Goal: Task Accomplishment & Management: Complete application form

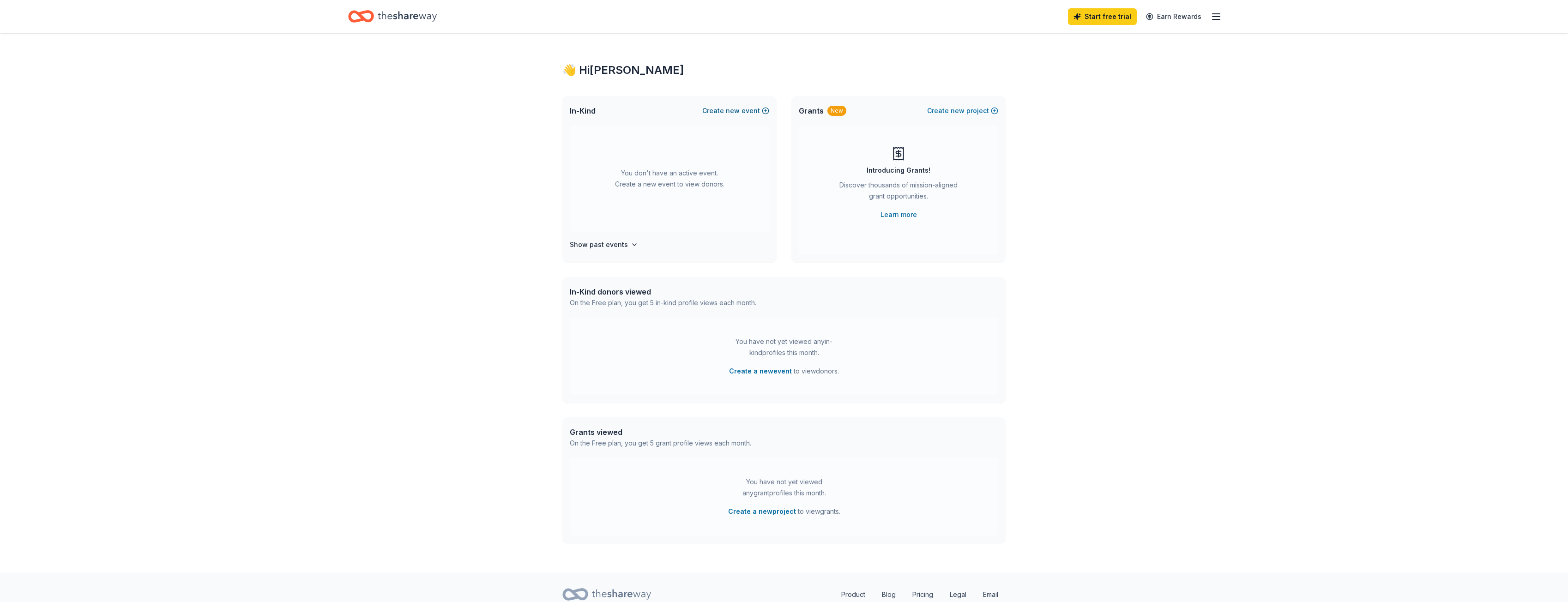
click at [745, 110] on button "Create new event" at bounding box center [735, 110] width 67 height 11
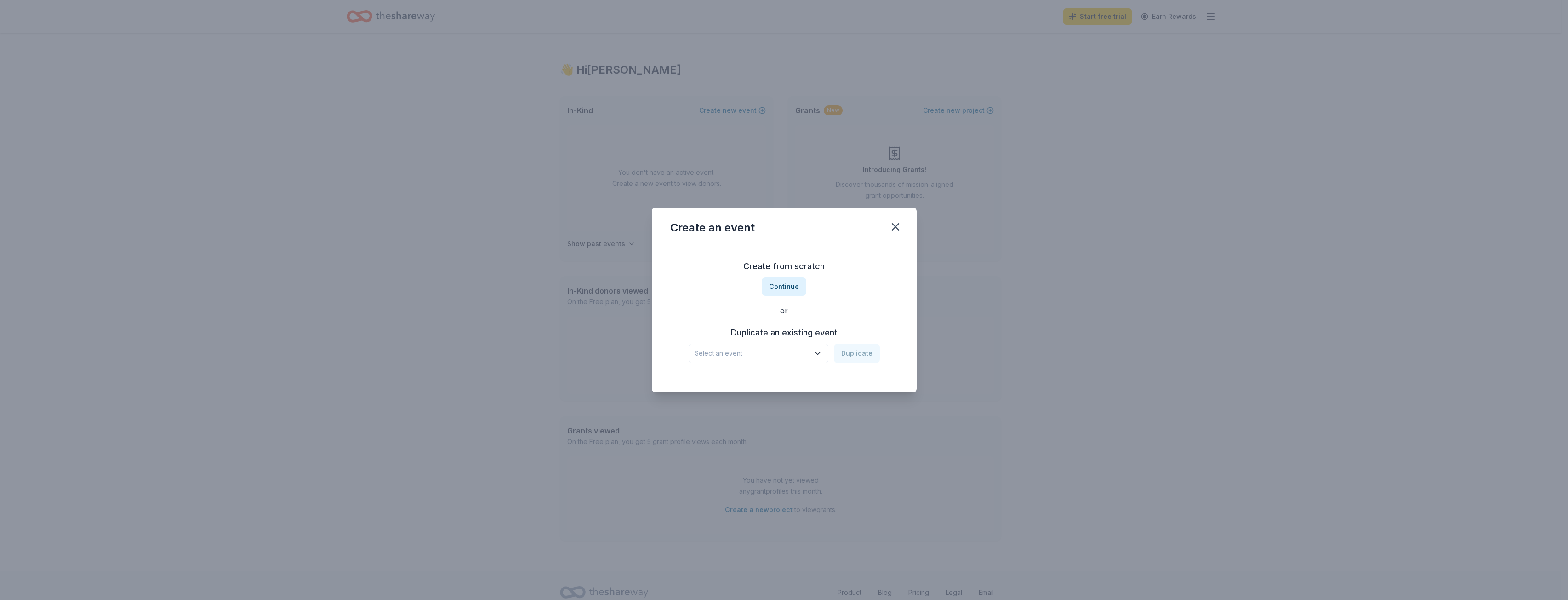
click at [819, 344] on button "Select an event" at bounding box center [759, 353] width 140 height 20
click at [796, 286] on div "Create from scratch Continue or Duplicate an existing event Select an event Dup…" at bounding box center [784, 311] width 228 height 134
click at [796, 286] on button "Continue" at bounding box center [784, 286] width 44 height 18
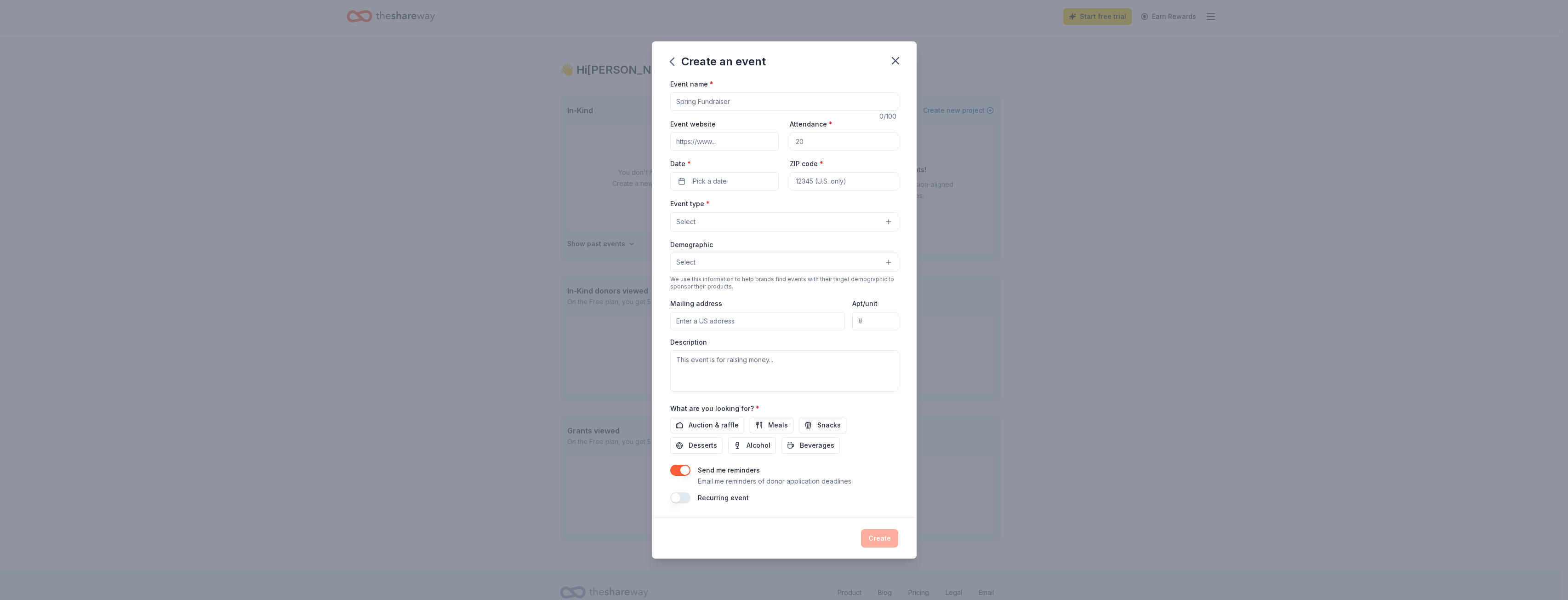
click at [735, 107] on input "Event name *" at bounding box center [784, 102] width 228 height 18
type input "[DATE] Fundraiser and Scavenger [PERSON_NAME]"
drag, startPoint x: 827, startPoint y: 144, endPoint x: 790, endPoint y: 147, distance: 37.1
click at [790, 147] on input "Attendance *" at bounding box center [844, 141] width 108 height 18
type input "50"
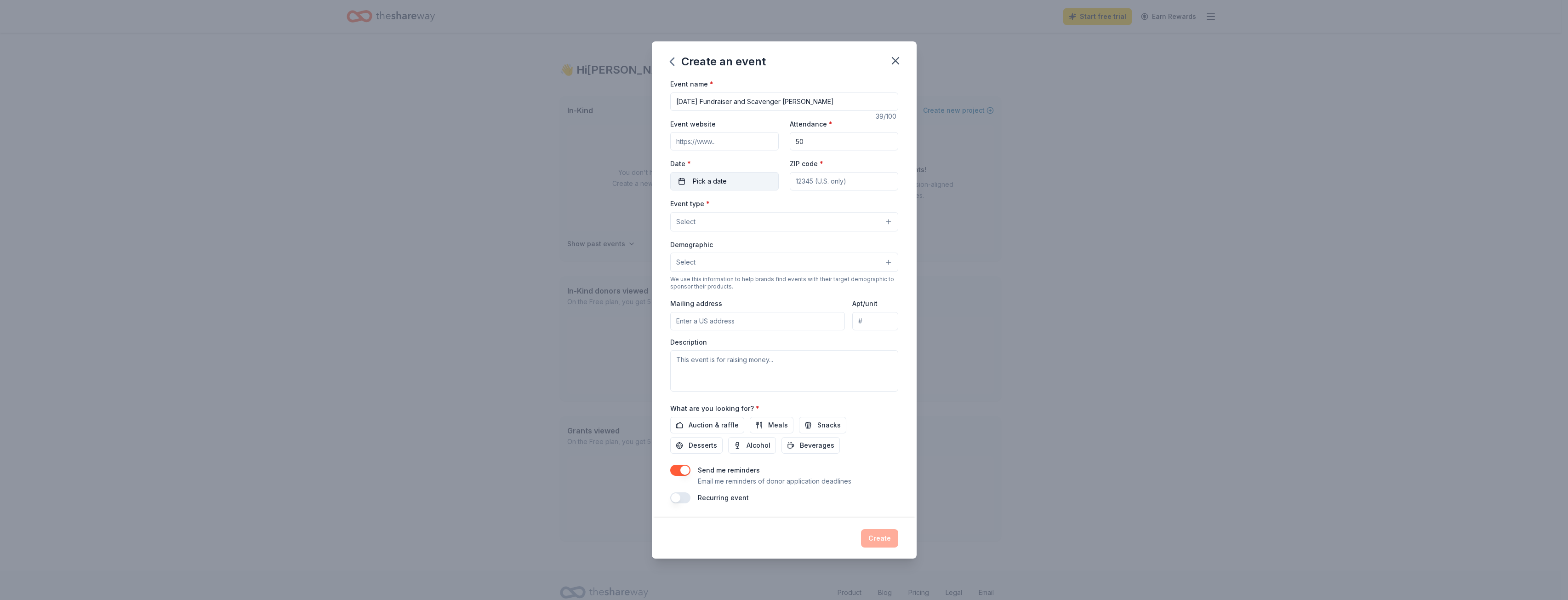
click at [755, 178] on button "Pick a date" at bounding box center [724, 181] width 108 height 18
click at [774, 211] on button "Go to next month" at bounding box center [774, 206] width 13 height 13
click at [758, 295] on button "24" at bounding box center [758, 301] width 16 height 16
click at [823, 183] on input "ZIP code *" at bounding box center [844, 181] width 108 height 18
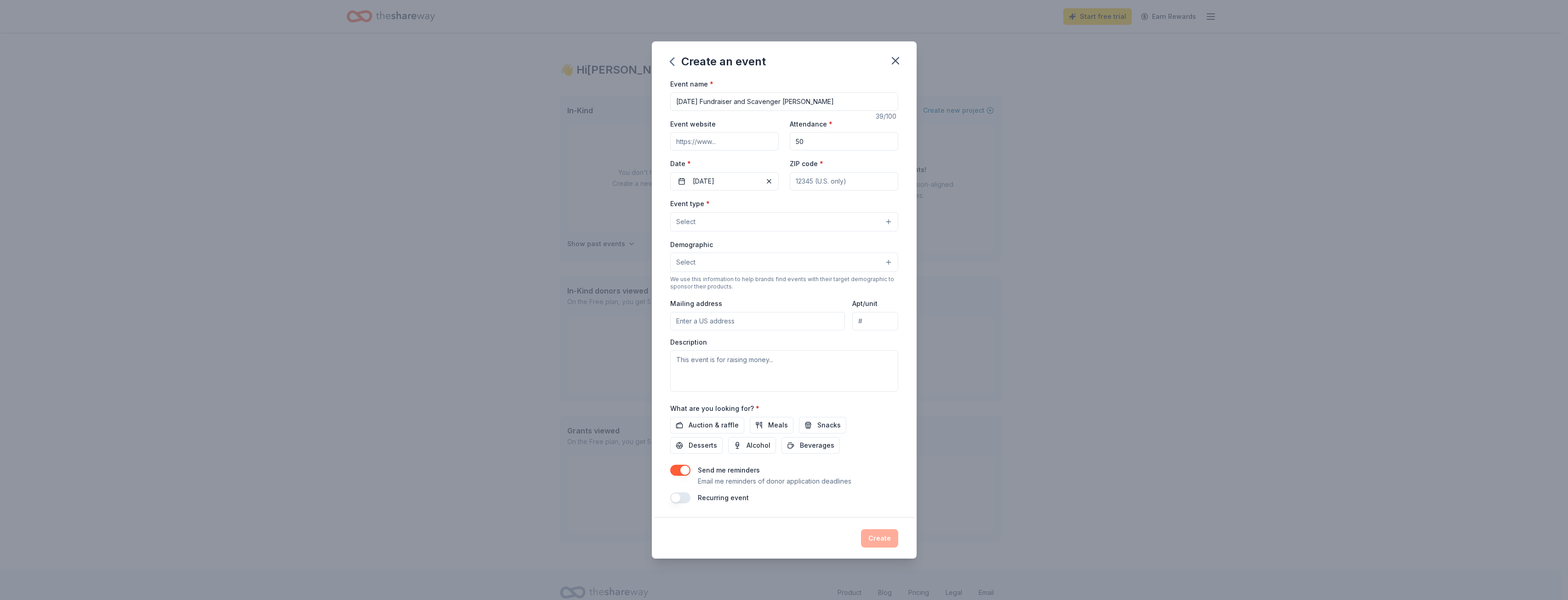
type input "84157"
type input "P.O. Box 572013"
click at [833, 224] on button "Select" at bounding box center [784, 222] width 228 height 20
click at [818, 239] on span "Fundraiser" at bounding box center [784, 245] width 212 height 12
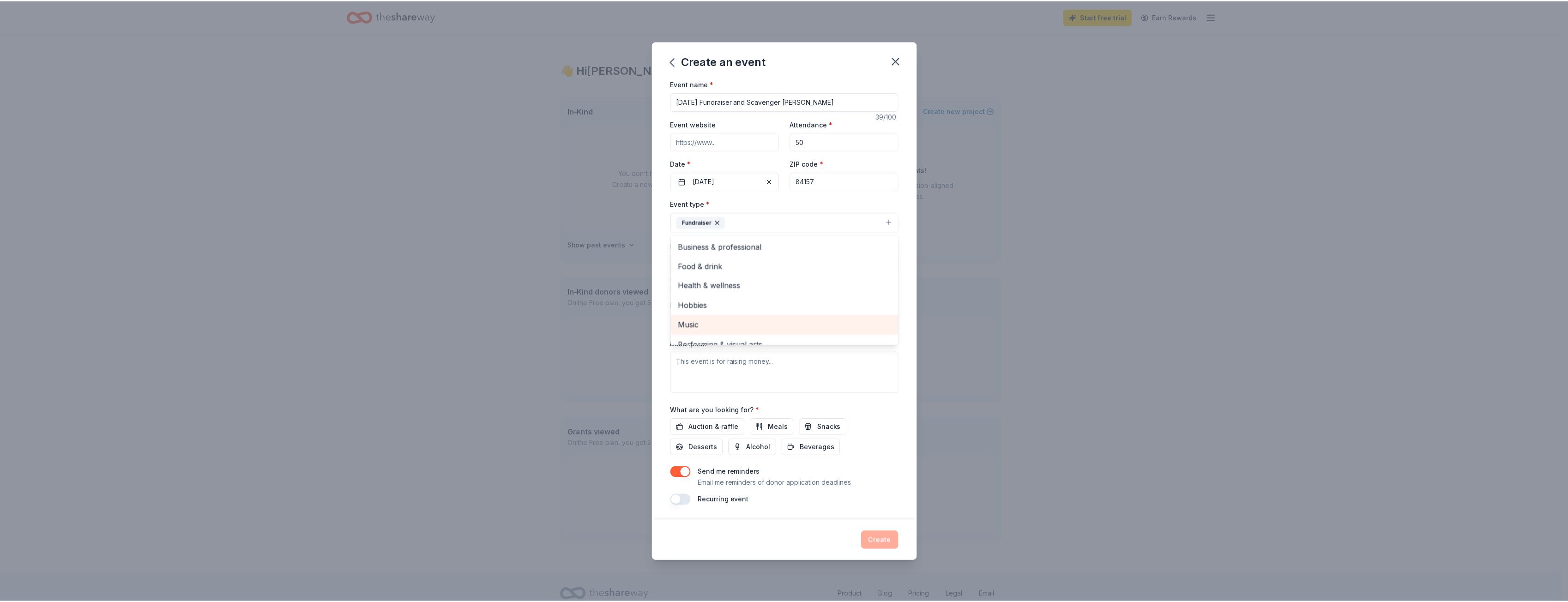
scroll to position [11, 0]
click at [908, 285] on div "Event name * Halloween Fundraiser and Scavenger Hunt 39 /100 Event website Atte…" at bounding box center [787, 299] width 266 height 442
click at [702, 430] on span "Auction & raffle" at bounding box center [717, 426] width 50 height 11
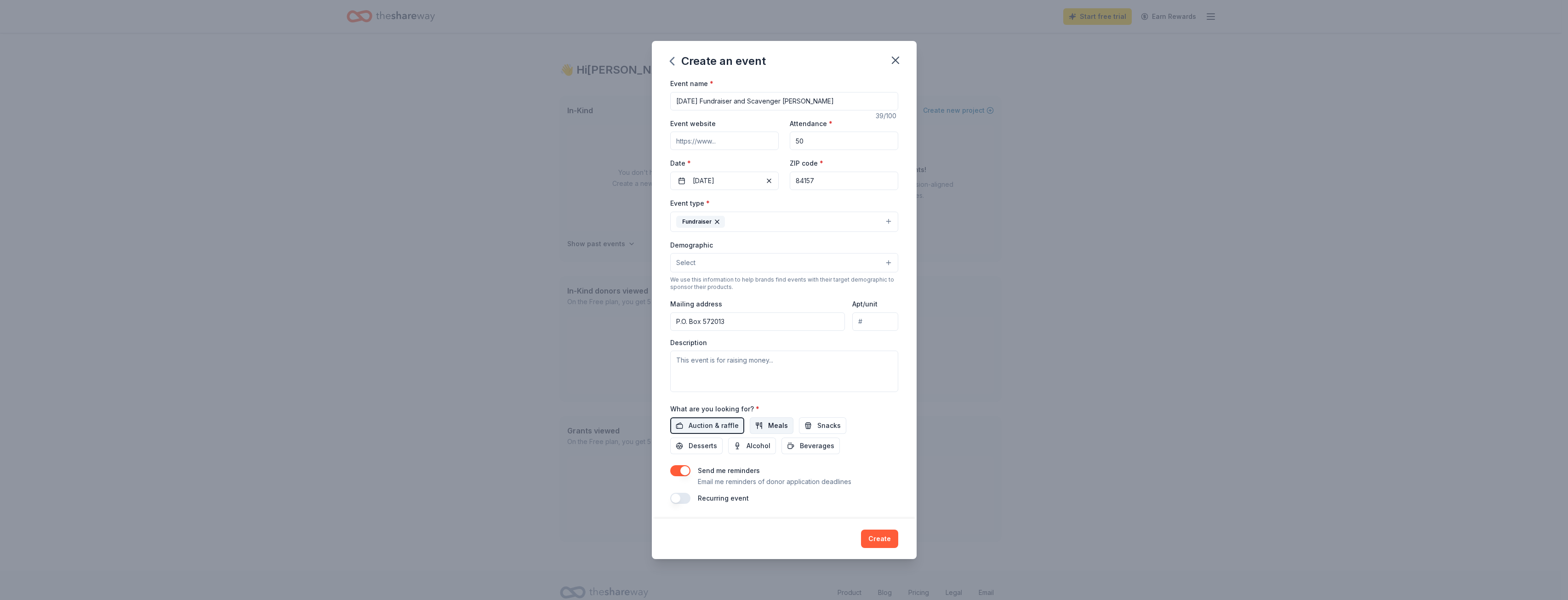
click at [778, 425] on span "Meals" at bounding box center [778, 425] width 20 height 11
click at [750, 455] on div "Event name * Halloween Fundraiser and Scavenger Hunt 39 /100 Event website Atte…" at bounding box center [784, 291] width 228 height 426
click at [800, 448] on span "Beverages" at bounding box center [818, 445] width 34 height 11
click at [820, 423] on span "Snacks" at bounding box center [829, 425] width 24 height 11
click at [723, 438] on button "Desserts" at bounding box center [696, 446] width 52 height 16
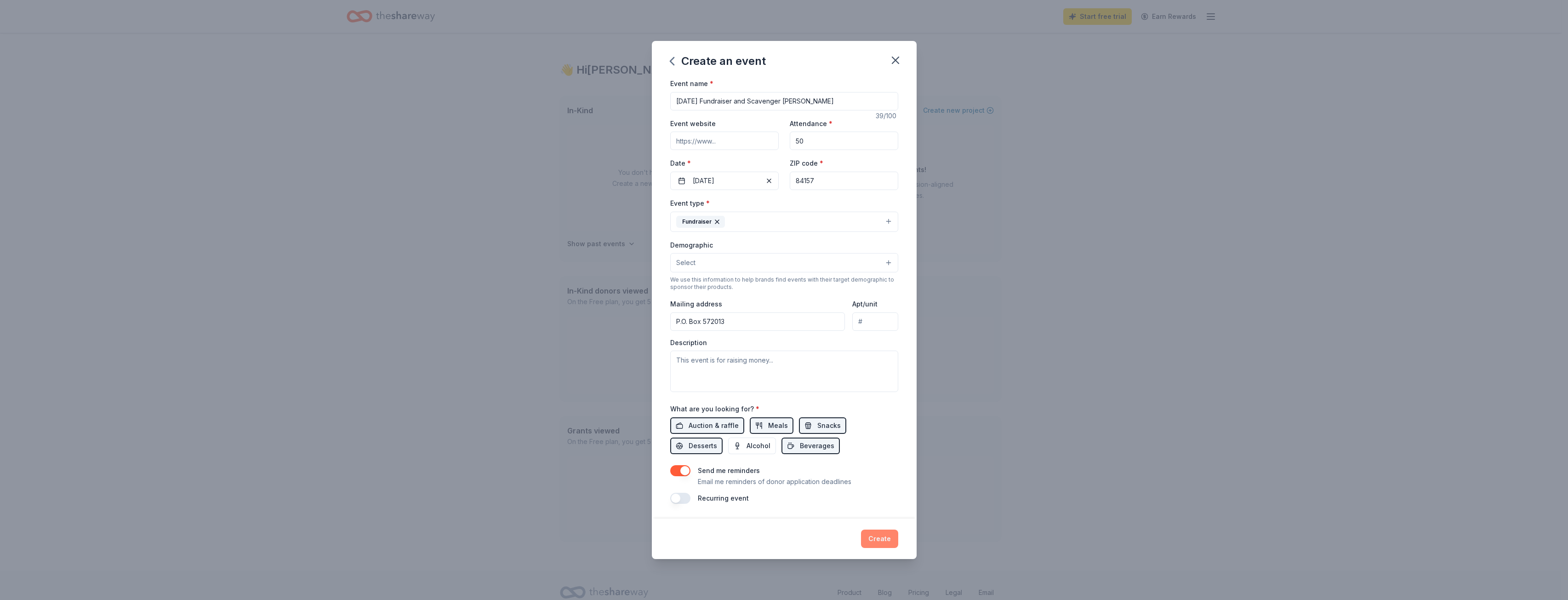
click at [888, 537] on button "Create" at bounding box center [879, 539] width 37 height 18
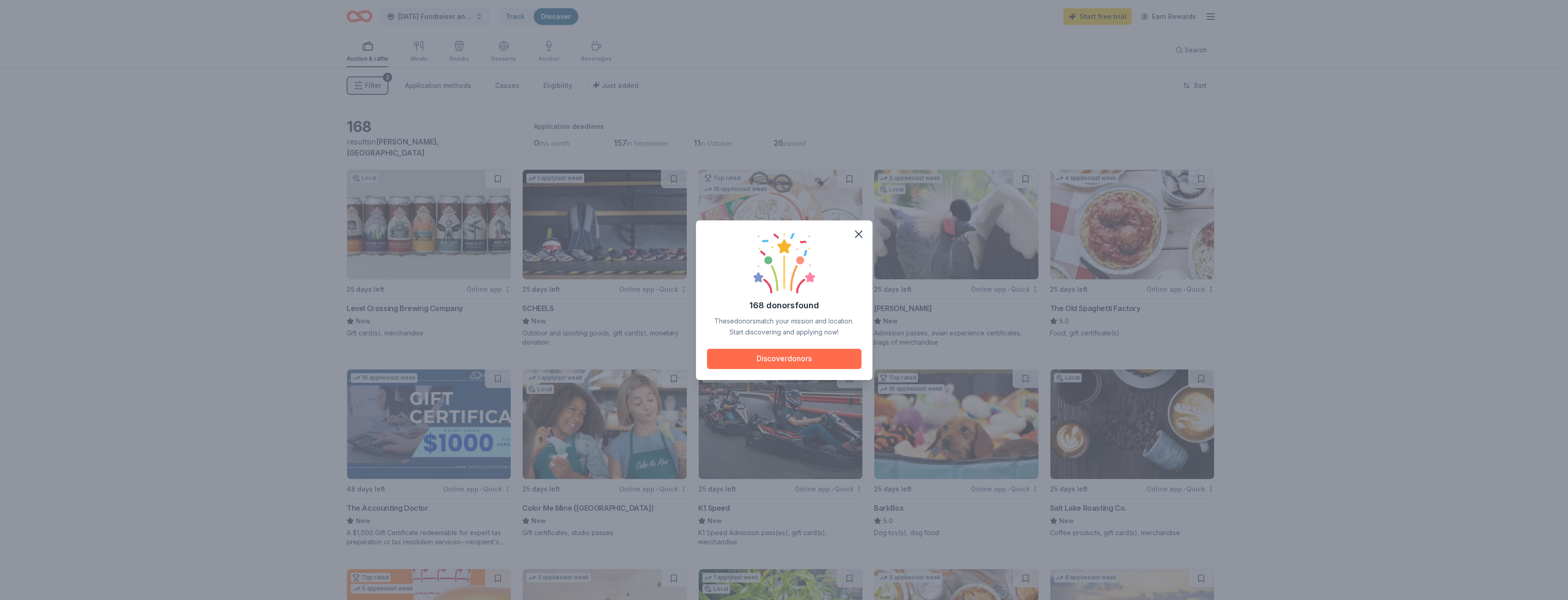
click at [799, 360] on button "Discover donors" at bounding box center [784, 358] width 155 height 20
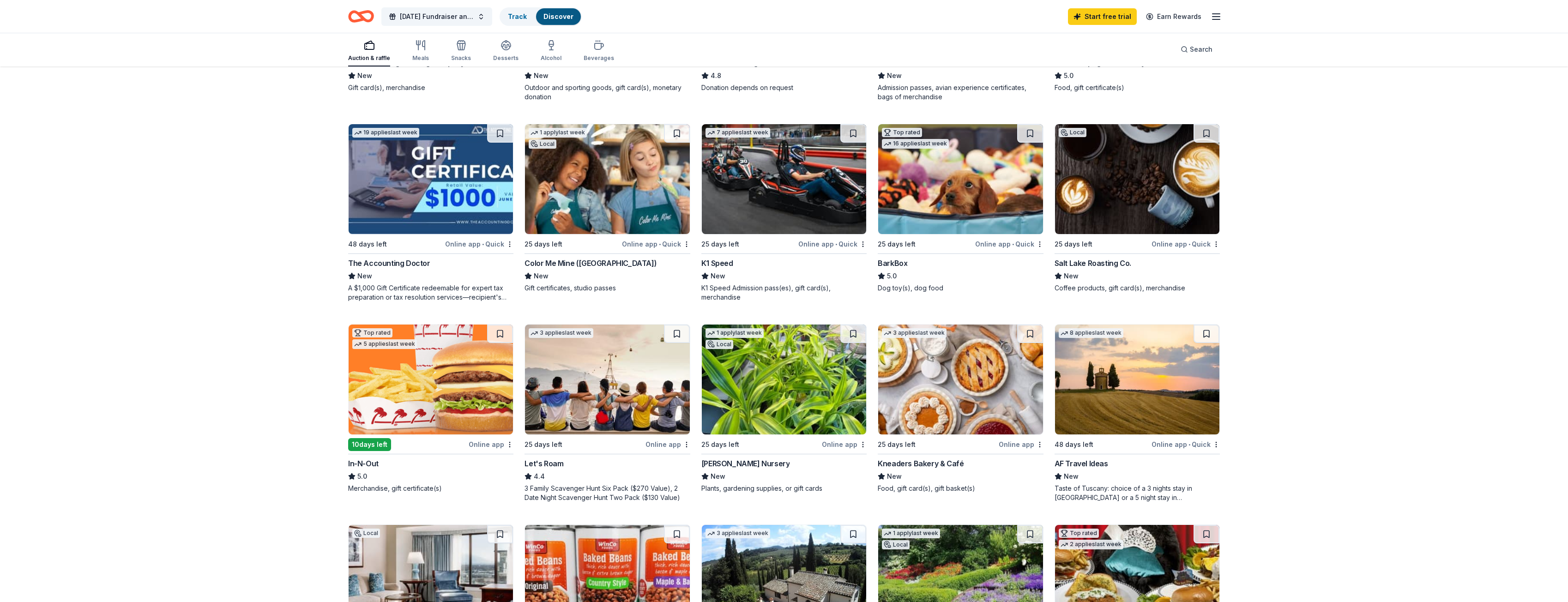
scroll to position [231, 0]
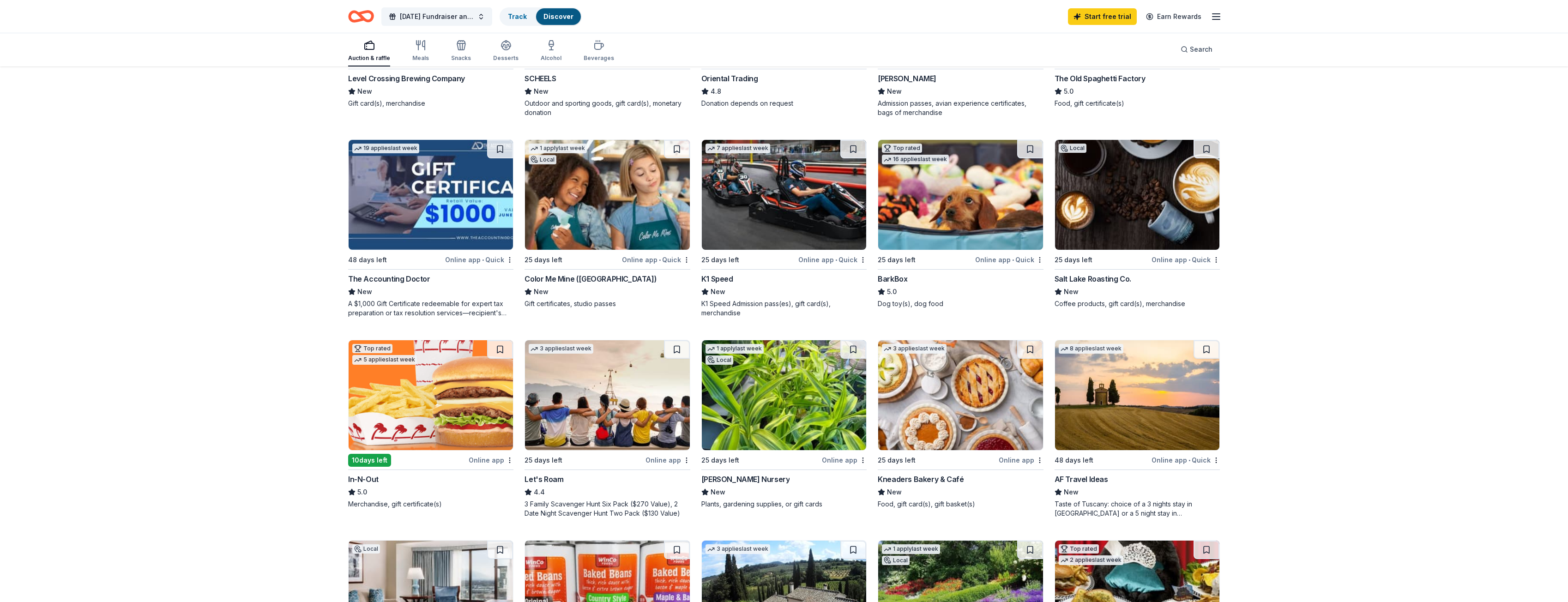
click at [1132, 382] on img at bounding box center [1137, 396] width 165 height 110
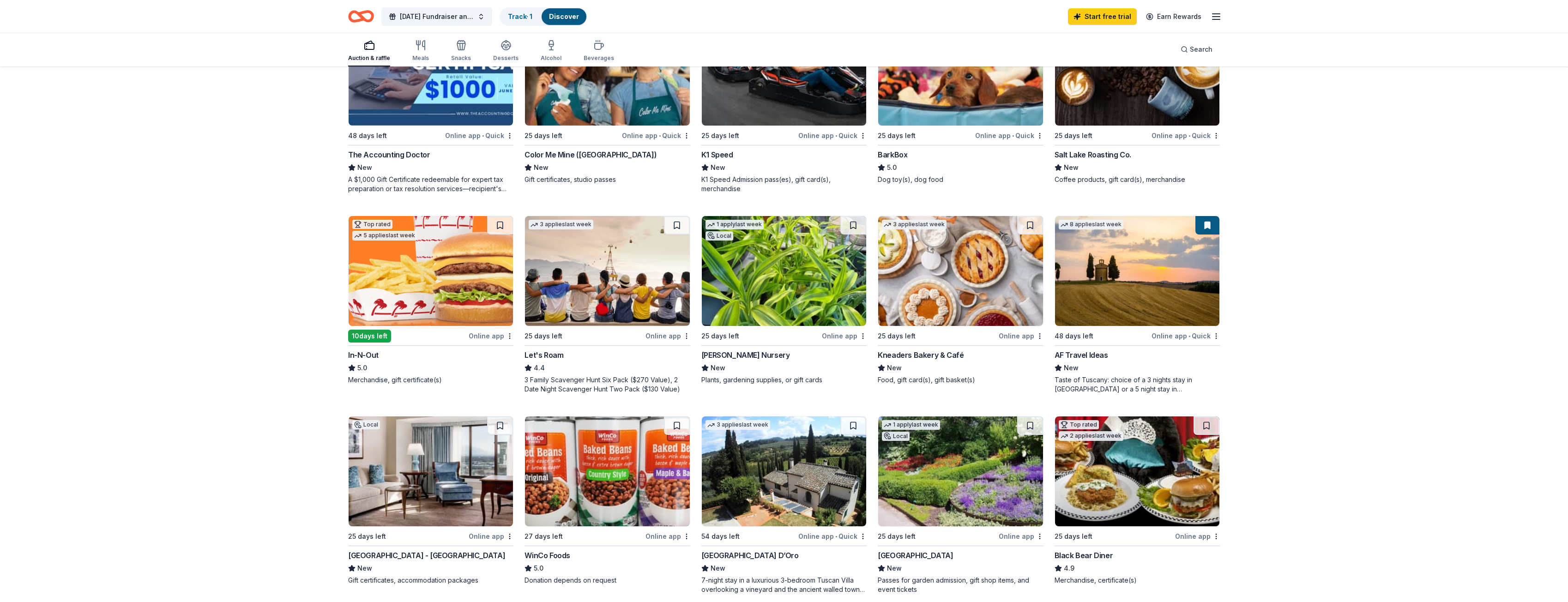
scroll to position [369, 0]
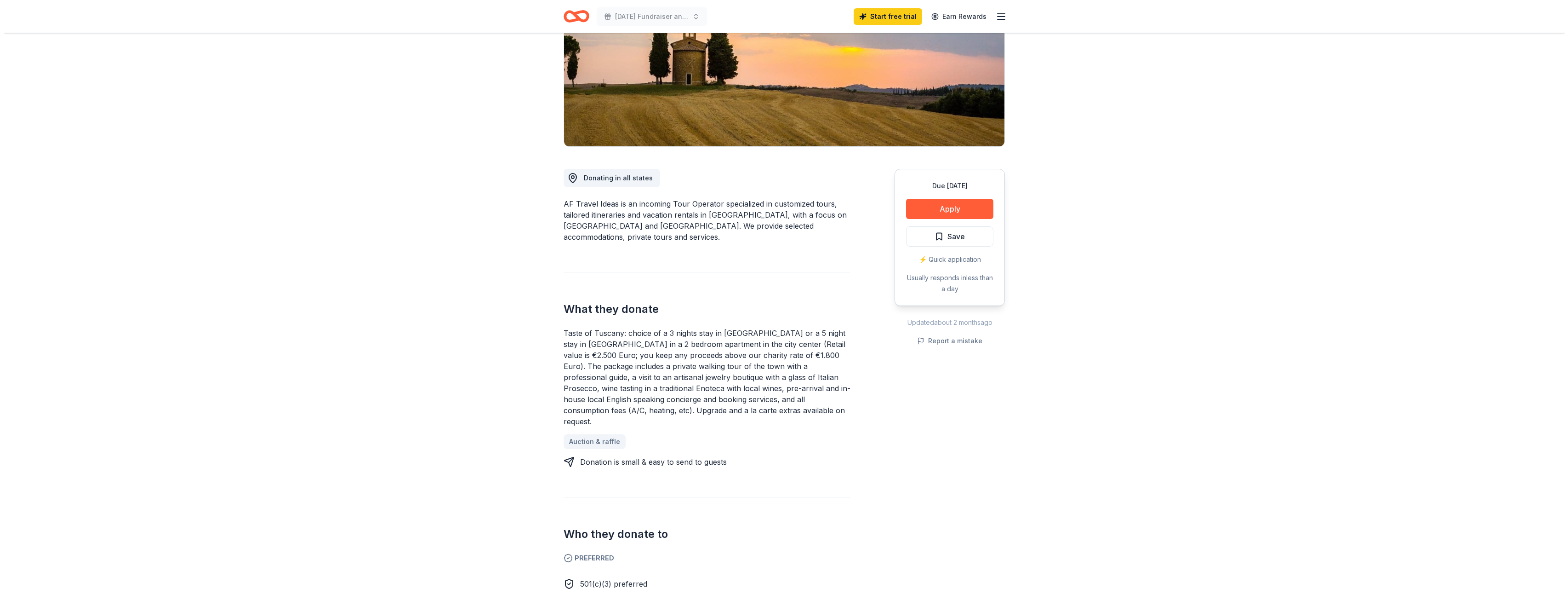
scroll to position [138, 0]
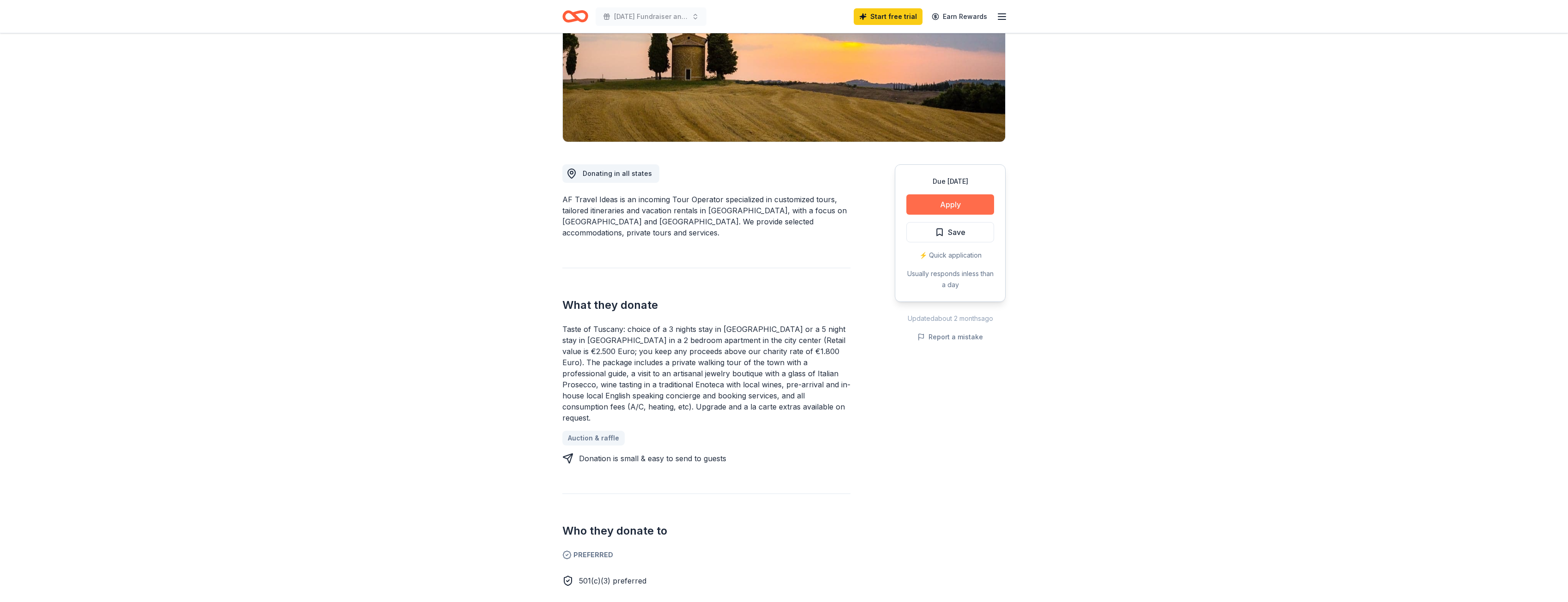
click at [948, 211] on button "Apply" at bounding box center [950, 204] width 88 height 21
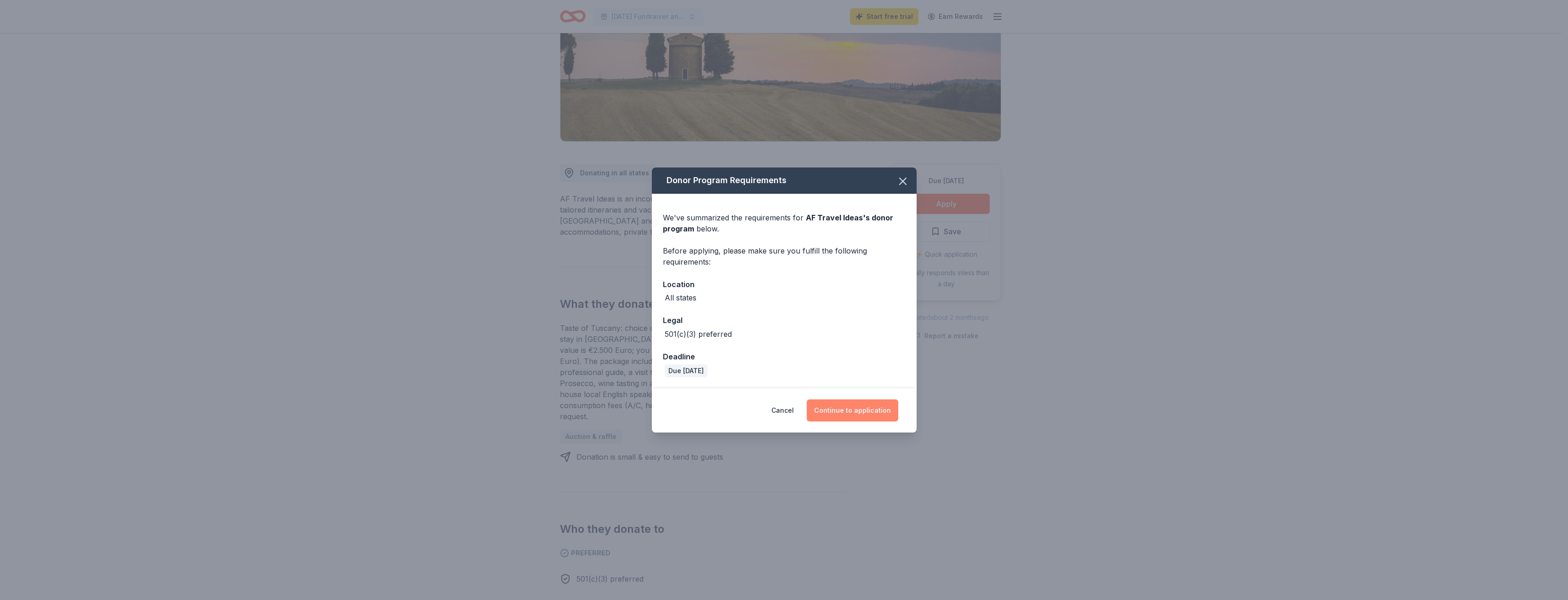
click at [822, 407] on button "Continue to application" at bounding box center [853, 410] width 92 height 22
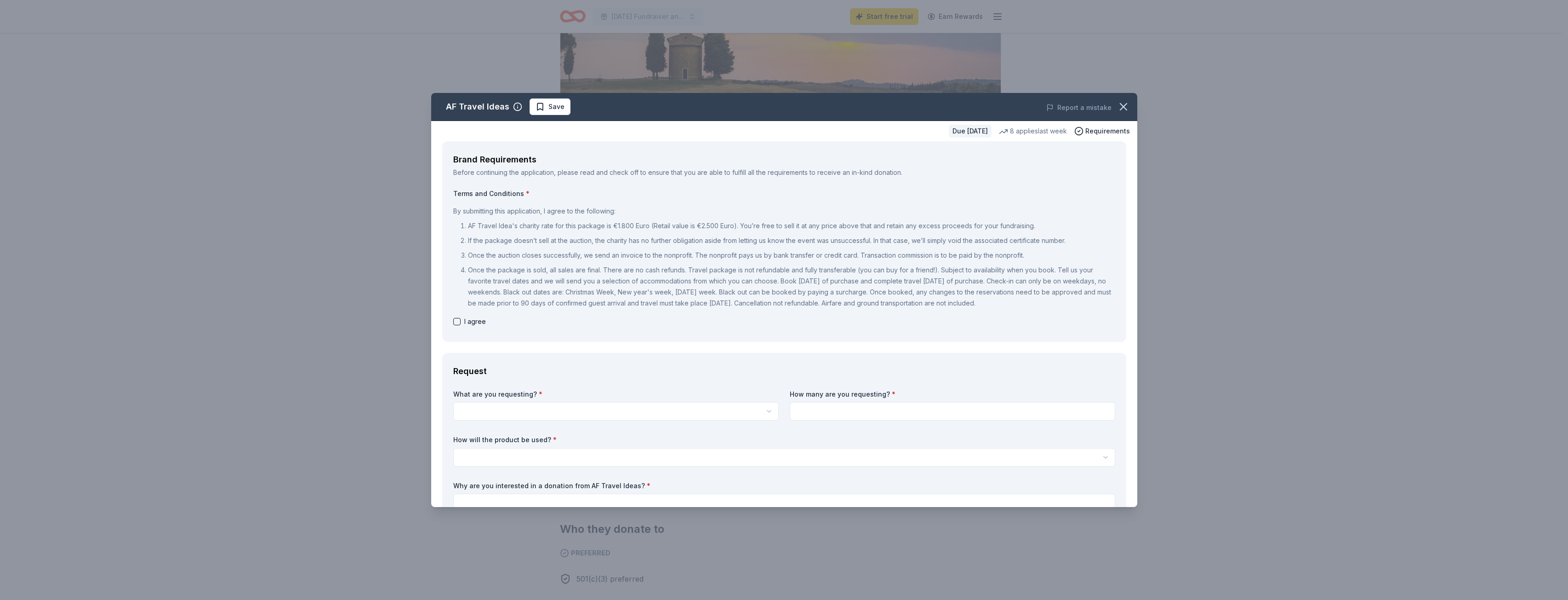
click at [455, 325] on button "button" at bounding box center [456, 321] width 7 height 7
checkbox input "true"
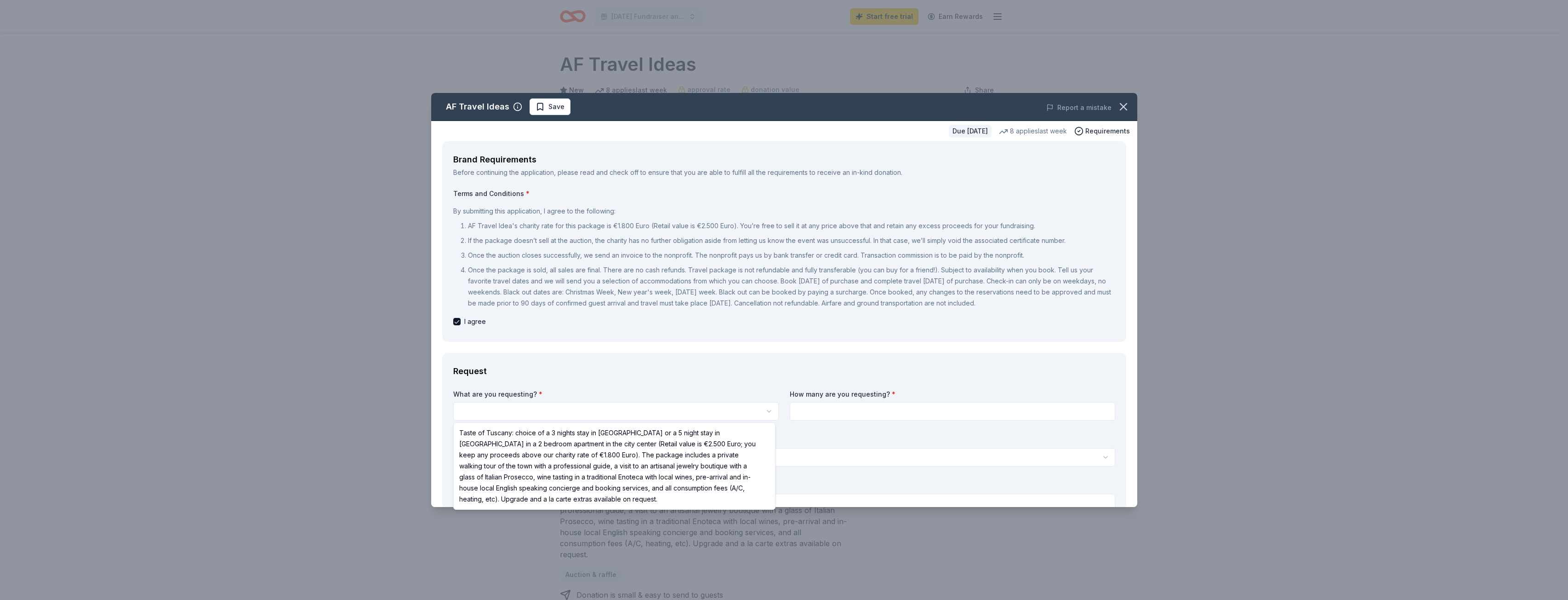
click at [464, 409] on html "[DATE] Fundraiser and Scavenger [PERSON_NAME] Start free trial Earn Rewards Due…" at bounding box center [784, 300] width 1568 height 600
select select "Taste of Tuscany: choice of a 3 nights stay in [GEOGRAPHIC_DATA] or a 5 night s…"
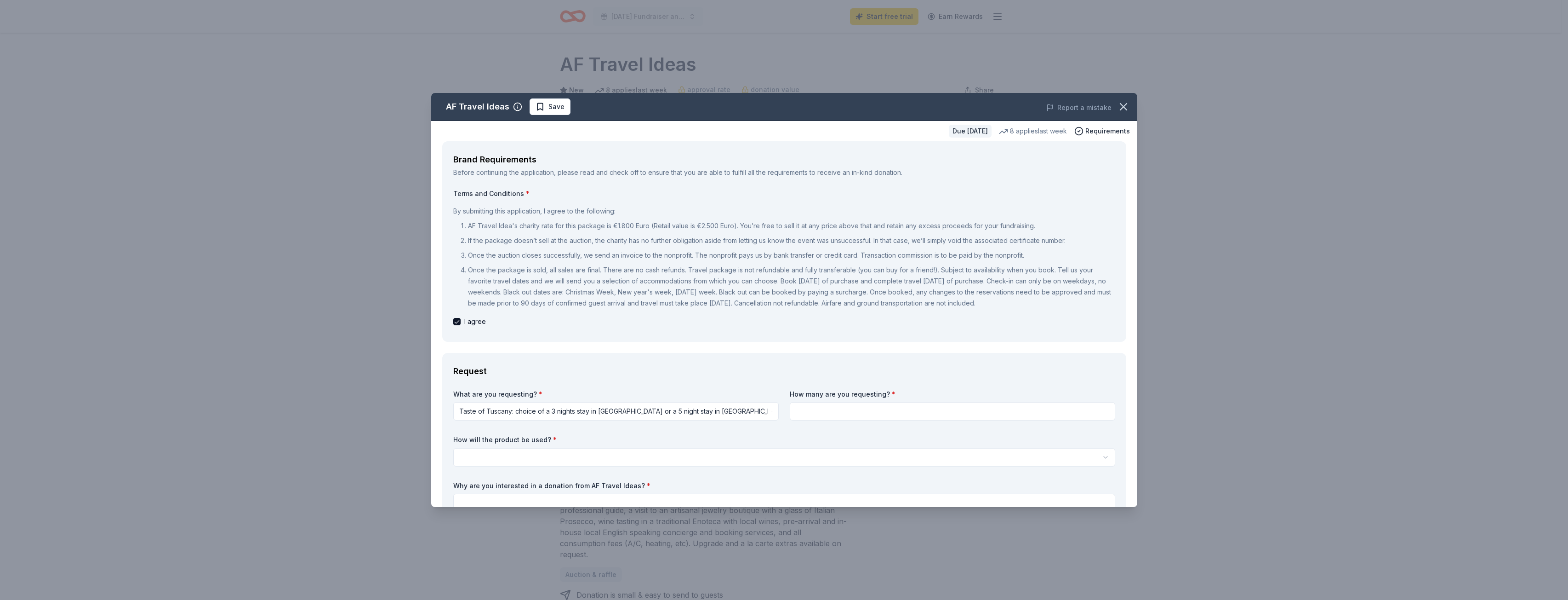
click at [839, 407] on input at bounding box center [952, 411] width 325 height 18
type input "2"
click at [785, 452] on html "[DATE] Fundraiser and Scavenger [PERSON_NAME] Start free trial Earn Rewards Due…" at bounding box center [784, 300] width 1568 height 600
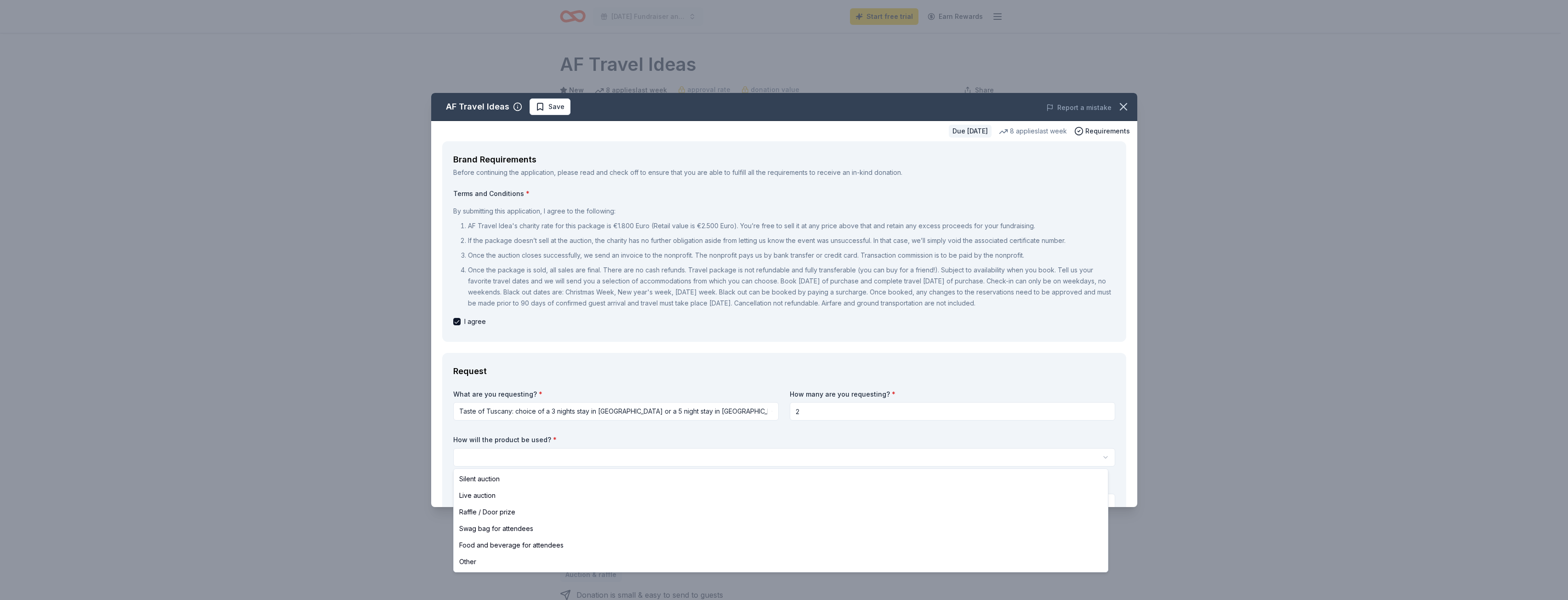
select select "raffleDoorPrize"
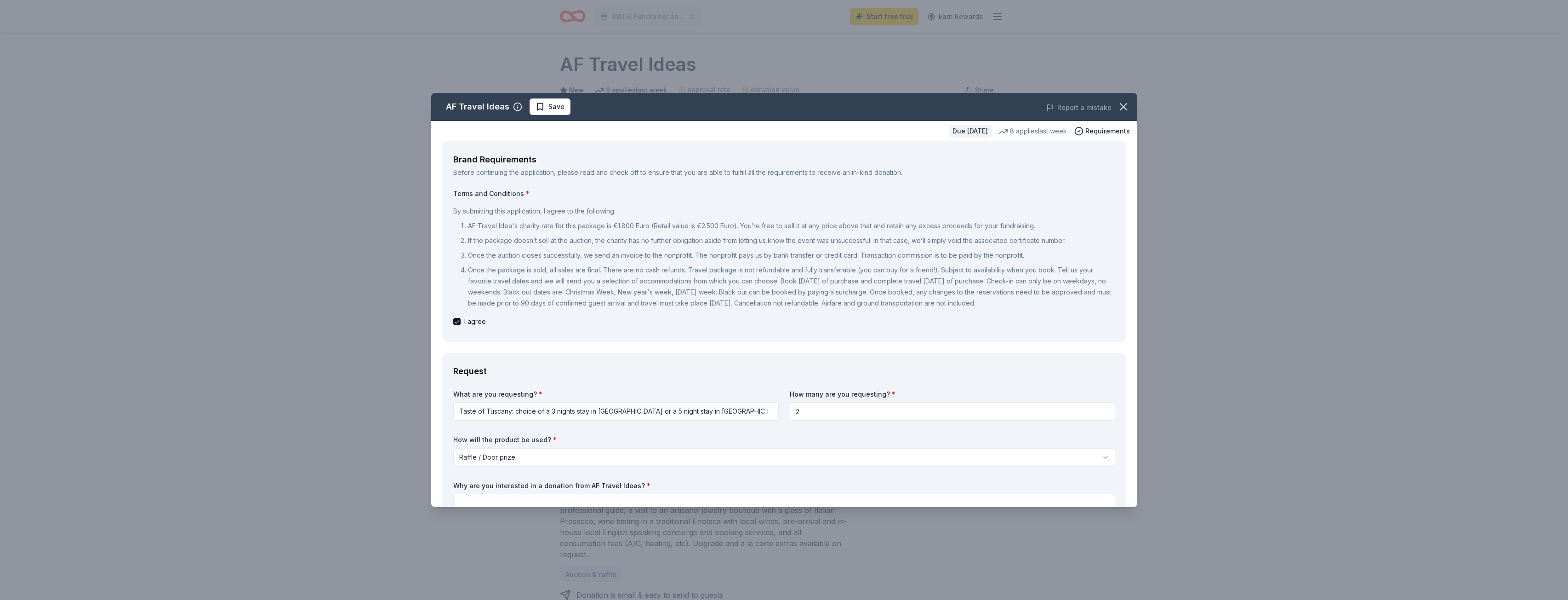
click at [1122, 107] on icon "button" at bounding box center [1124, 107] width 13 height 13
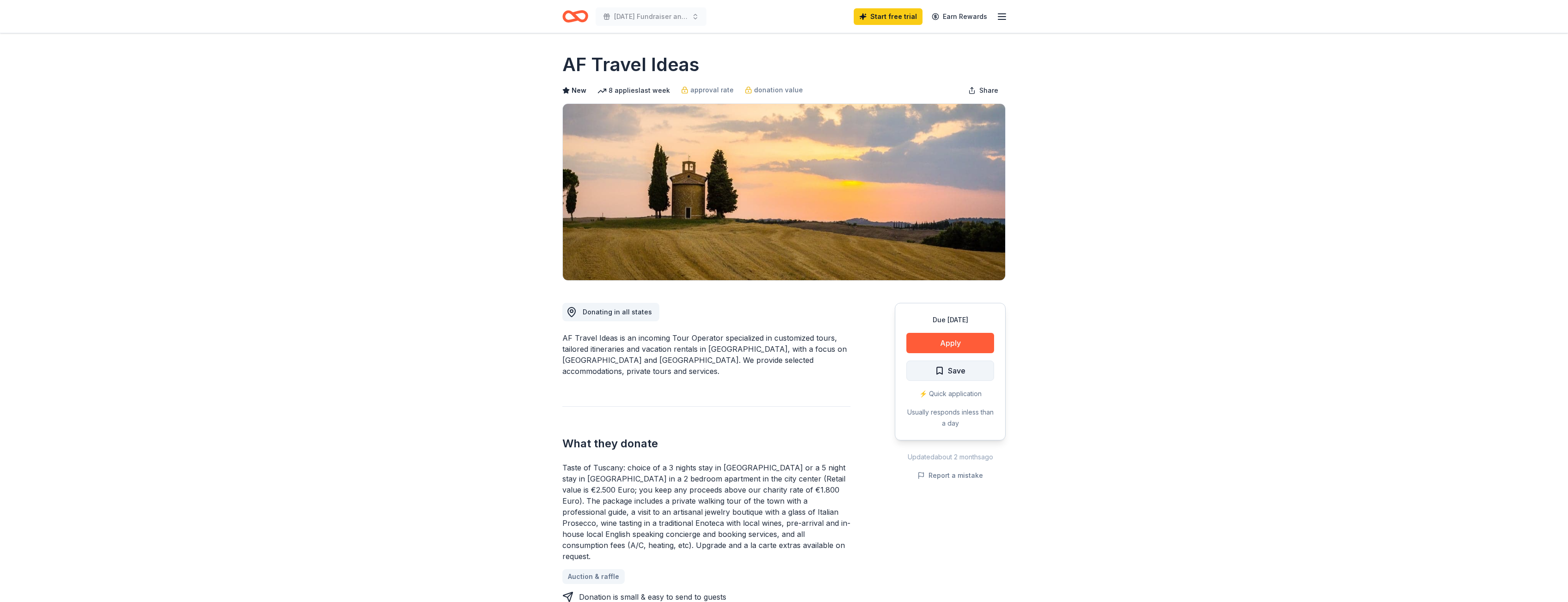
click at [935, 372] on span "Save" at bounding box center [950, 370] width 30 height 12
